Goal: Task Accomplishment & Management: Use online tool/utility

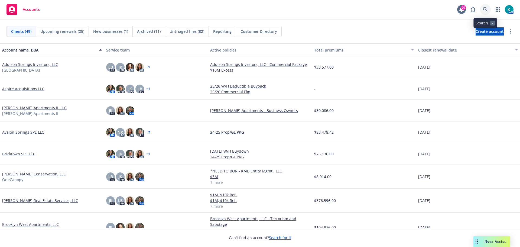
click at [484, 12] on link at bounding box center [485, 9] width 11 height 11
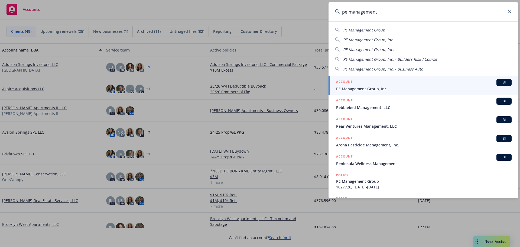
type input "pe management"
click at [393, 83] on div "ACCOUNT BI" at bounding box center [423, 82] width 175 height 7
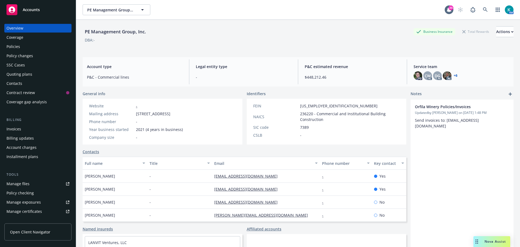
click at [23, 49] on div "Policies" at bounding box center [37, 46] width 63 height 9
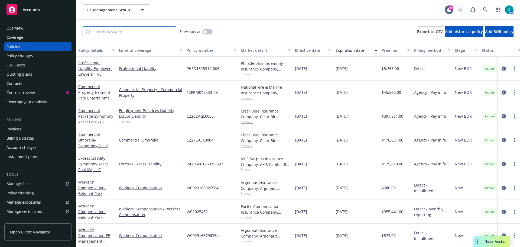
click at [118, 34] on input "Filter by keyword..." at bounding box center [130, 31] width 94 height 11
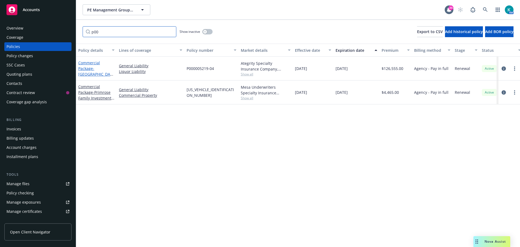
type input "p00"
click at [85, 68] on link "Commercial Package - Lakehouse Hotel, LLC - GL & LL" at bounding box center [95, 71] width 34 height 22
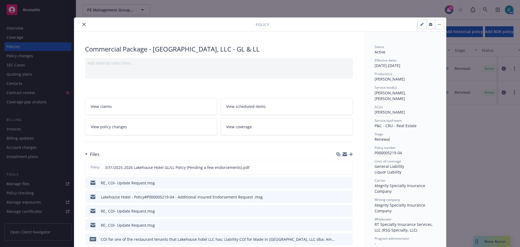
click at [349, 156] on icon "button" at bounding box center [351, 154] width 4 height 4
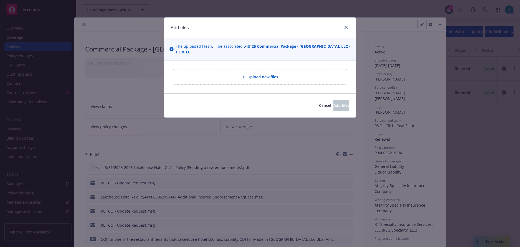
type textarea "x"
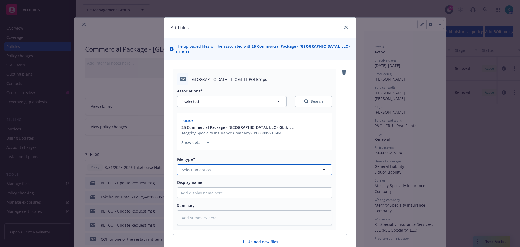
click at [197, 168] on span "Select an option" at bounding box center [196, 170] width 29 height 6
type input "pol"
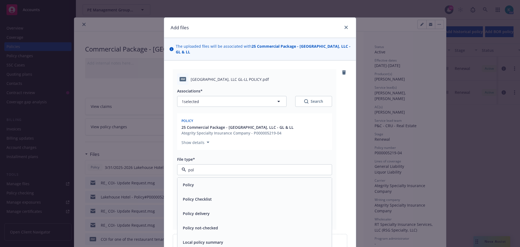
drag, startPoint x: 213, startPoint y: 181, endPoint x: 292, endPoint y: 177, distance: 79.4
click at [213, 180] on div "Policy" at bounding box center [254, 184] width 154 height 14
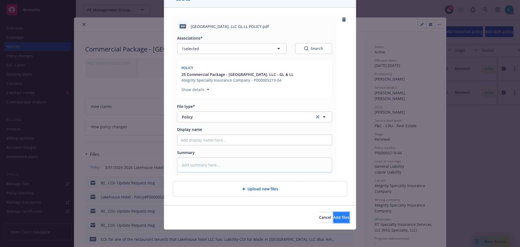
click at [333, 220] on button "Add files" at bounding box center [341, 217] width 16 height 11
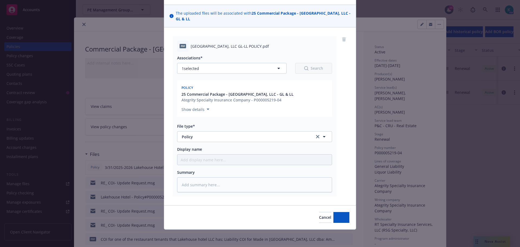
scroll to position [33, 0]
type textarea "x"
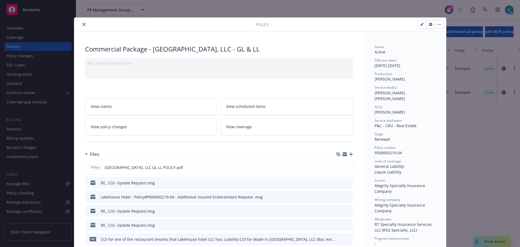
click at [83, 25] on button "close" at bounding box center [84, 24] width 6 height 6
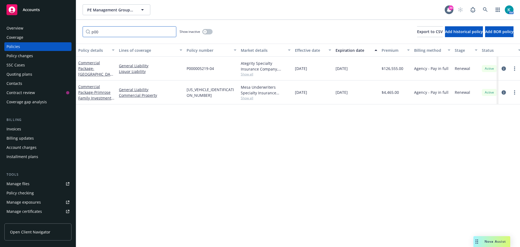
drag, startPoint x: 110, startPoint y: 32, endPoint x: 76, endPoint y: 33, distance: 34.4
click at [66, 33] on div "Accounts Overview Coverage Policies Policy changes SSC Cases Quoting plans Cont…" at bounding box center [260, 123] width 520 height 247
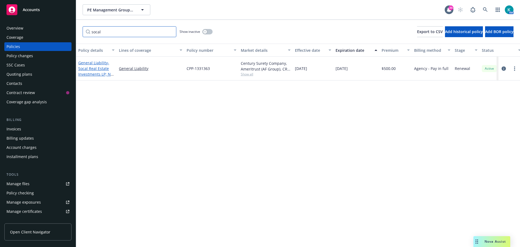
type input "socal"
click at [93, 72] on span "- Socal Real Estate Investments LP; N1 Managment LLC" at bounding box center [95, 71] width 35 height 22
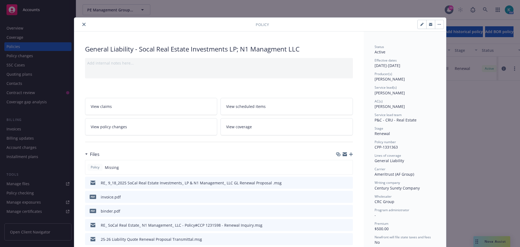
click at [350, 154] on icon "button" at bounding box center [351, 154] width 4 height 4
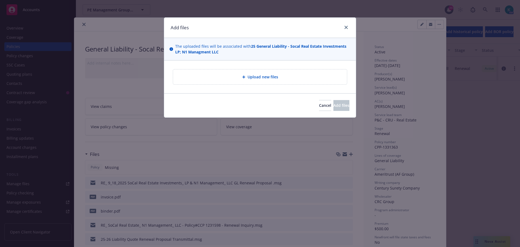
type textarea "x"
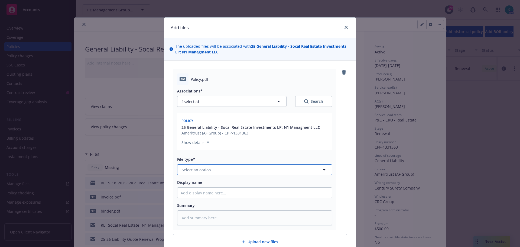
click at [211, 169] on button "Select an option" at bounding box center [254, 169] width 155 height 11
type input "pol"
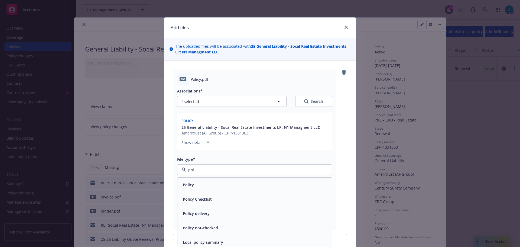
click at [229, 181] on div "Policy" at bounding box center [255, 185] width 148 height 8
click at [234, 215] on textarea at bounding box center [254, 217] width 155 height 15
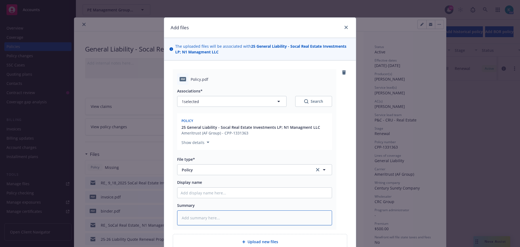
type textarea "x"
type textarea "2"
type textarea "x"
type textarea "20"
type textarea "x"
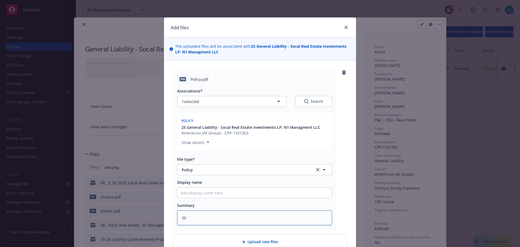
type textarea "202"
type textarea "x"
type textarea "2025"
type textarea "x"
type textarea "2025-"
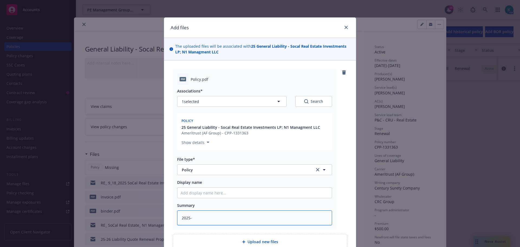
type textarea "x"
type textarea "2025-2"
type textarea "x"
type textarea "2025-20"
type textarea "x"
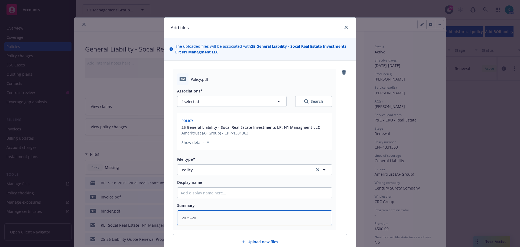
type textarea "2025-202"
type textarea "x"
type textarea "2025-2026"
type textarea "x"
type textarea "2025-2026"
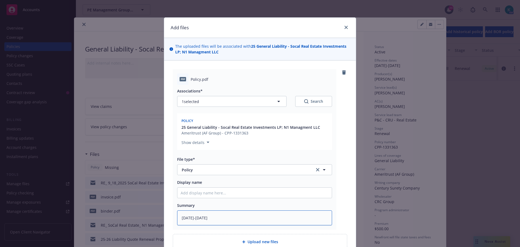
type textarea "x"
type textarea "2025-2026 G"
type textarea "x"
type textarea "2025-2026 GL"
type textarea "x"
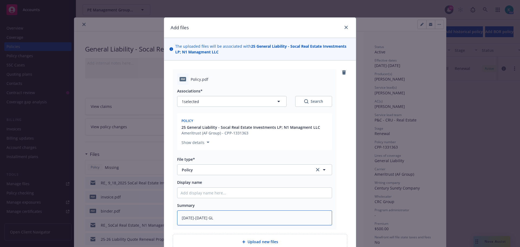
type textarea "2025-2026 GL"
type textarea "x"
type textarea "2025-2026 GL P"
type textarea "x"
type textarea "2025-2026 GL Po"
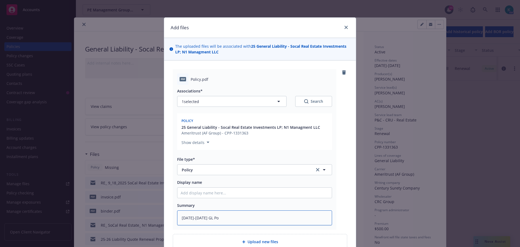
type textarea "x"
type textarea "2025-2026 GL Pol"
type textarea "x"
type textarea "2025-2026 GL Poli"
type textarea "x"
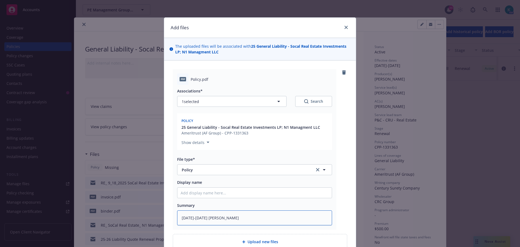
type textarea "2025-2026 GL Policy"
type textarea "x"
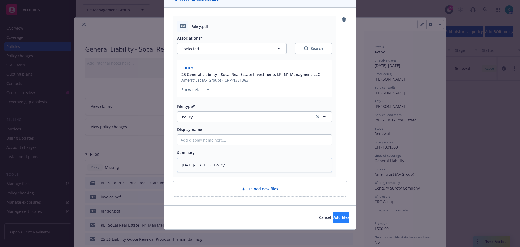
type textarea "2025-2026 GL Policy"
click at [333, 219] on span "Add files" at bounding box center [341, 216] width 16 height 5
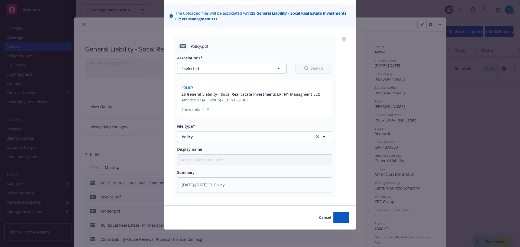
scroll to position [33, 0]
type textarea "x"
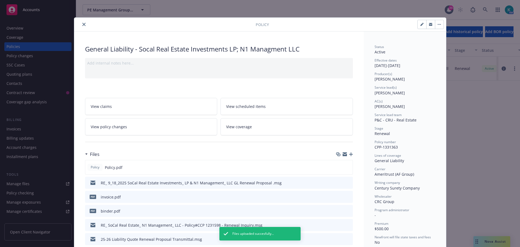
drag, startPoint x: 80, startPoint y: 26, endPoint x: 111, endPoint y: 8, distance: 35.6
click at [81, 26] on button "close" at bounding box center [84, 24] width 6 height 6
click at [111, 8] on div "Policy General Liability - Socal Real Estate Investments LP; N1 Managment LLC A…" at bounding box center [260, 123] width 520 height 247
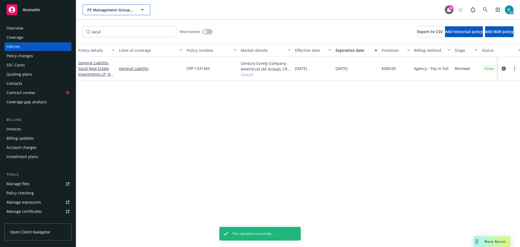
click at [108, 10] on span "PE Management Group, Inc." at bounding box center [110, 10] width 47 height 6
type input "kb"
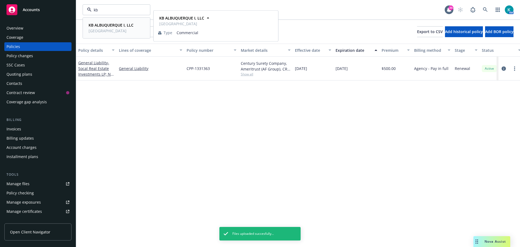
click at [117, 28] on span "Cascade Crossing" at bounding box center [111, 31] width 45 height 6
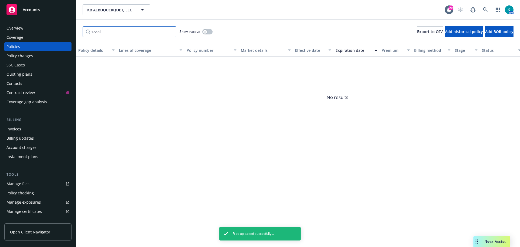
drag, startPoint x: 110, startPoint y: 36, endPoint x: 53, endPoint y: 37, distance: 57.2
click at [54, 37] on div "Accounts Overview Coverage Policies Policy changes SSC Cases Quoting plans Cont…" at bounding box center [260, 123] width 520 height 247
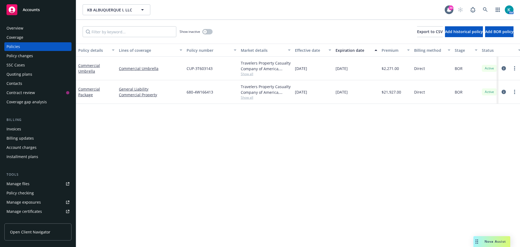
click at [26, 57] on div "Policy changes" at bounding box center [19, 55] width 27 height 9
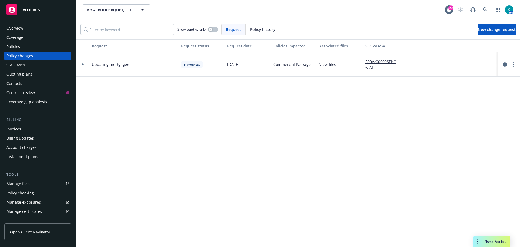
click at [332, 66] on link "View files" at bounding box center [329, 64] width 21 height 6
click at [18, 12] on div "Accounts" at bounding box center [37, 9] width 63 height 11
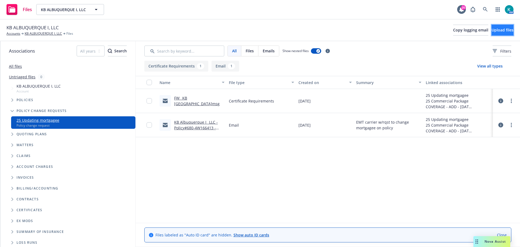
click at [492, 32] on span "Upload files" at bounding box center [503, 29] width 22 height 5
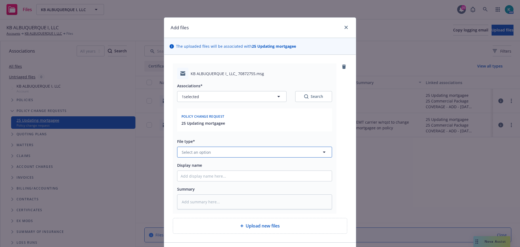
click at [259, 147] on button "Select an option" at bounding box center [254, 152] width 155 height 11
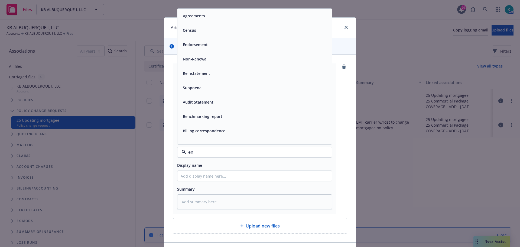
type input "end"
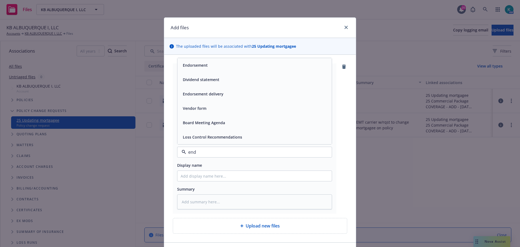
drag, startPoint x: 215, startPoint y: 154, endPoint x: 180, endPoint y: 152, distance: 34.7
click at [180, 152] on div "end" at bounding box center [254, 152] width 155 height 11
click at [218, 63] on div "Endorsement" at bounding box center [255, 65] width 148 height 8
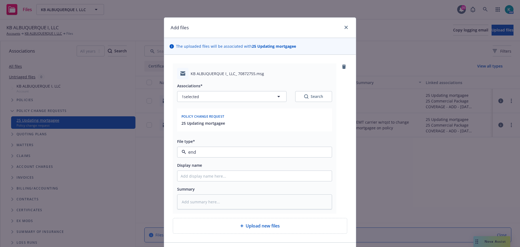
type textarea "x"
click at [216, 205] on textarea at bounding box center [254, 201] width 155 height 15
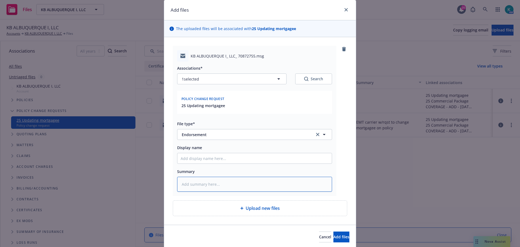
scroll to position [27, 0]
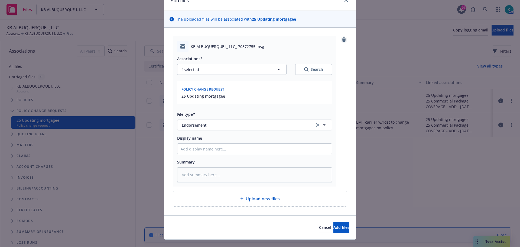
click at [344, 41] on icon "remove" at bounding box center [344, 39] width 4 height 4
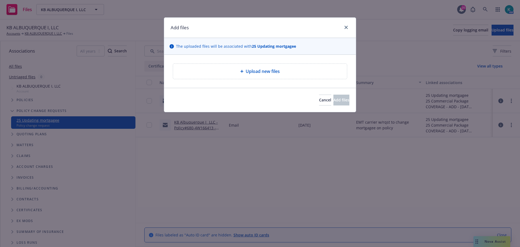
click at [346, 24] on div "Add files" at bounding box center [260, 28] width 192 height 20
click at [346, 27] on icon "close" at bounding box center [345, 27] width 3 height 3
